Goal: Information Seeking & Learning: Learn about a topic

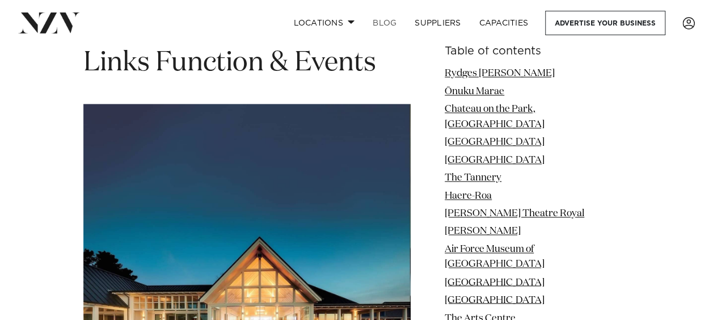
scroll to position [11494, 0]
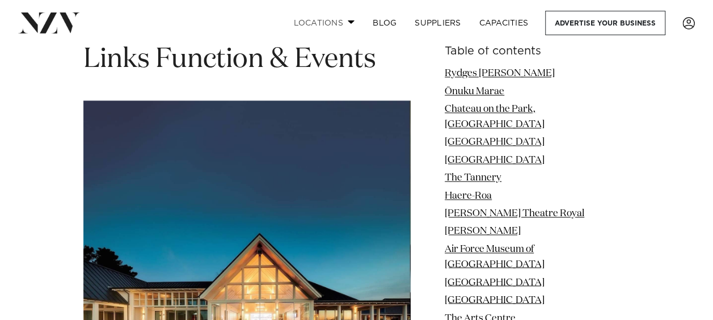
click at [349, 22] on span at bounding box center [350, 22] width 7 height 4
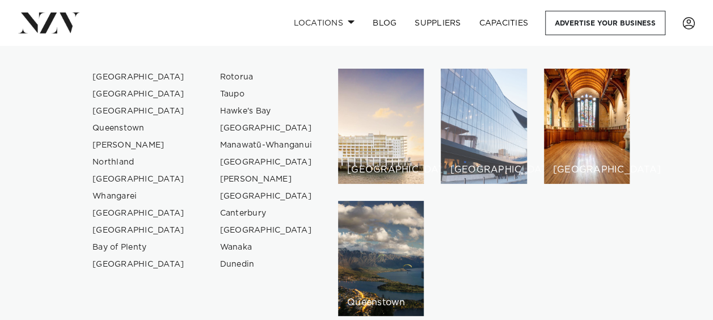
click at [480, 101] on div "[GEOGRAPHIC_DATA]" at bounding box center [483, 126] width 86 height 115
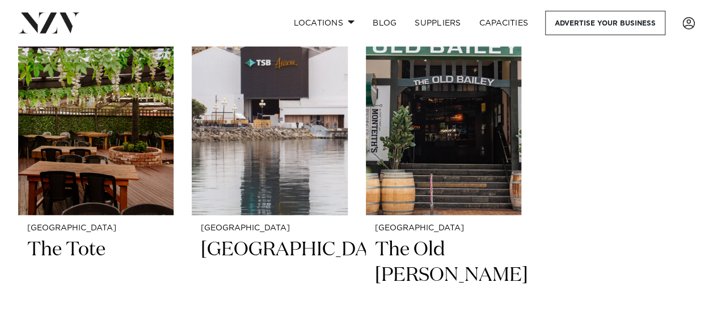
scroll to position [4565, 0]
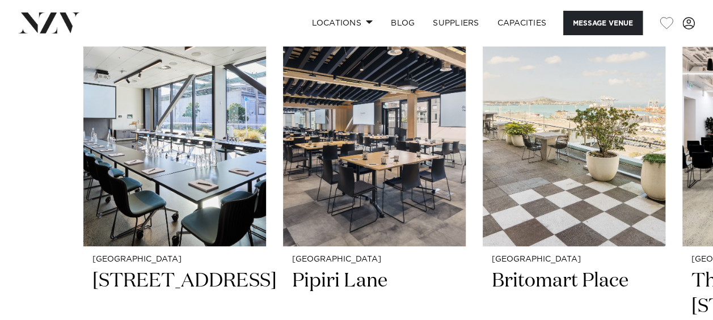
scroll to position [2317, 0]
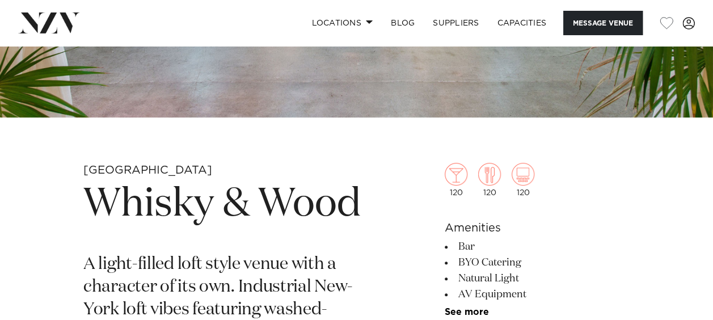
scroll to position [263, 0]
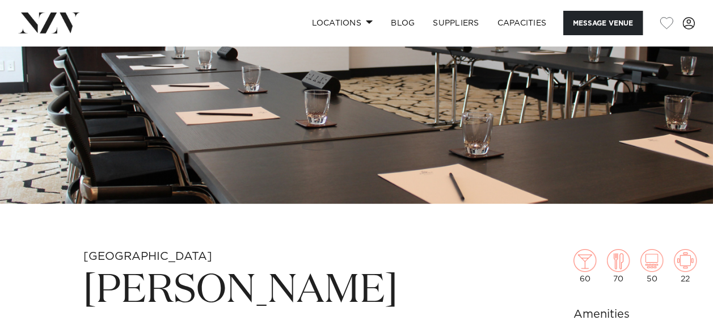
scroll to position [162, 0]
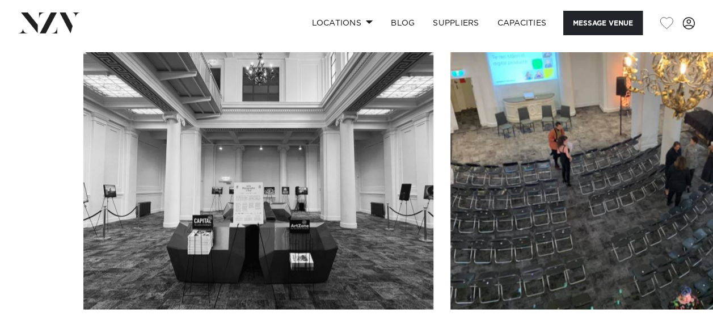
scroll to position [814, 0]
